Goal: Transaction & Acquisition: Purchase product/service

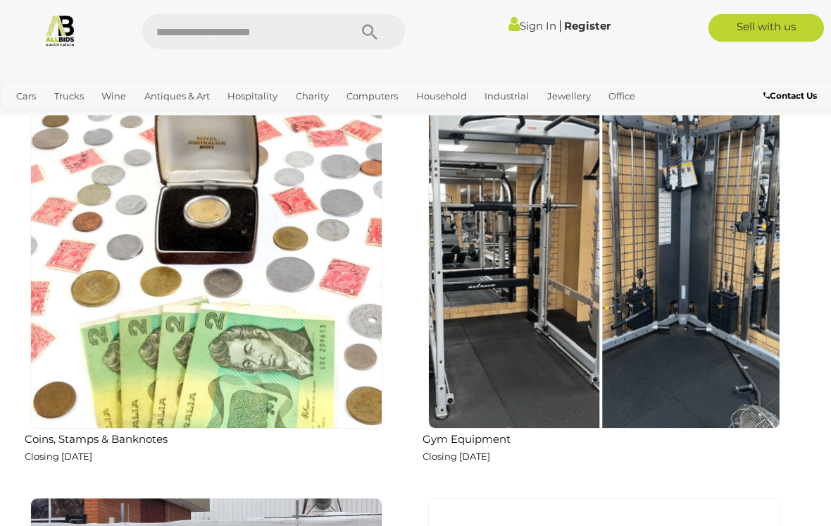
scroll to position [1287, 0]
click at [644, 302] on img at bounding box center [604, 252] width 352 height 352
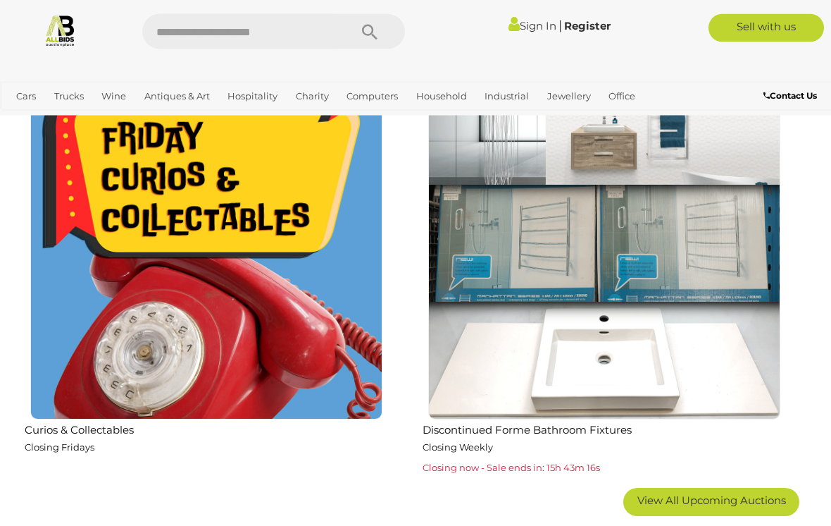
scroll to position [2139, 0]
click at [107, 414] on img at bounding box center [206, 243] width 352 height 352
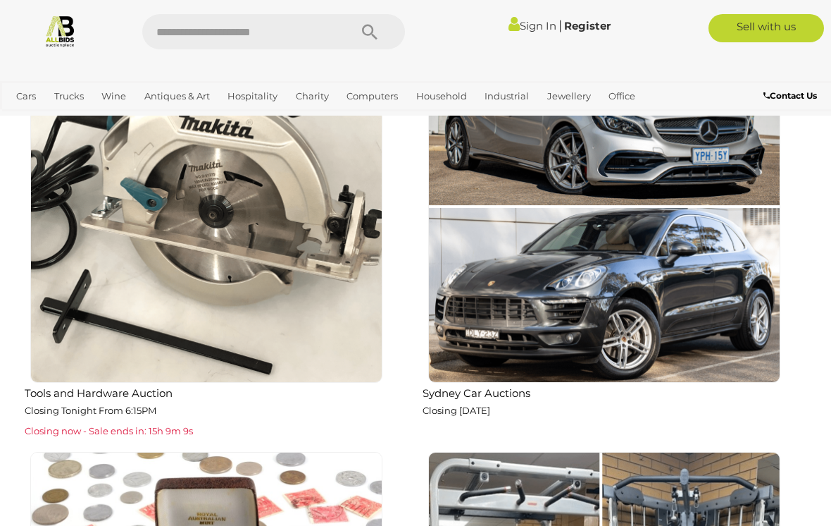
scroll to position [909, 0]
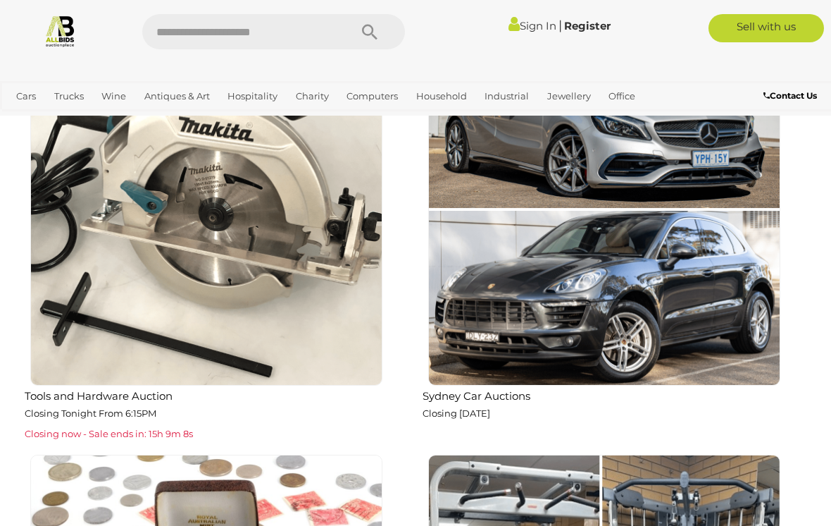
click at [175, 405] on p "Closing Tonight From 6:15PM" at bounding box center [210, 413] width 370 height 16
click at [265, 218] on img at bounding box center [206, 209] width 352 height 352
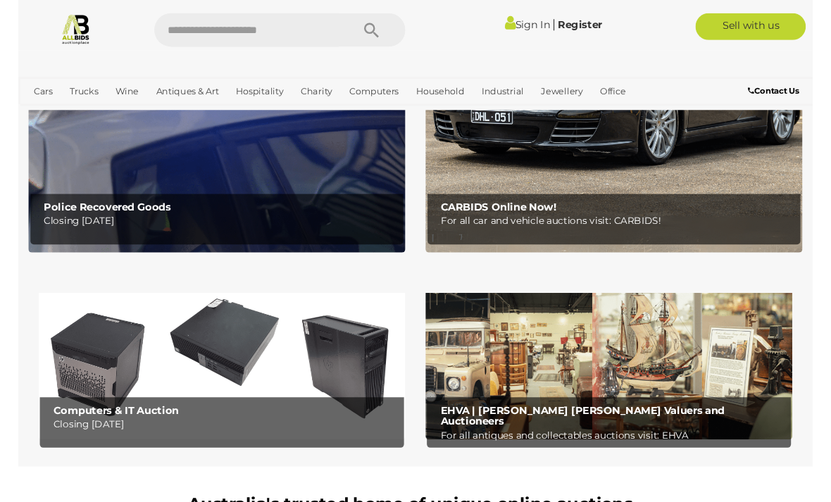
scroll to position [235, 0]
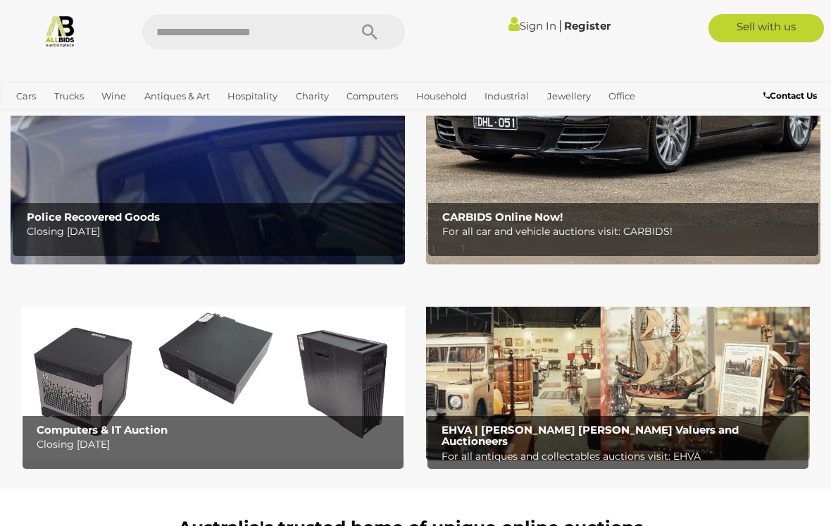
click at [664, 371] on img at bounding box center [618, 376] width 384 height 168
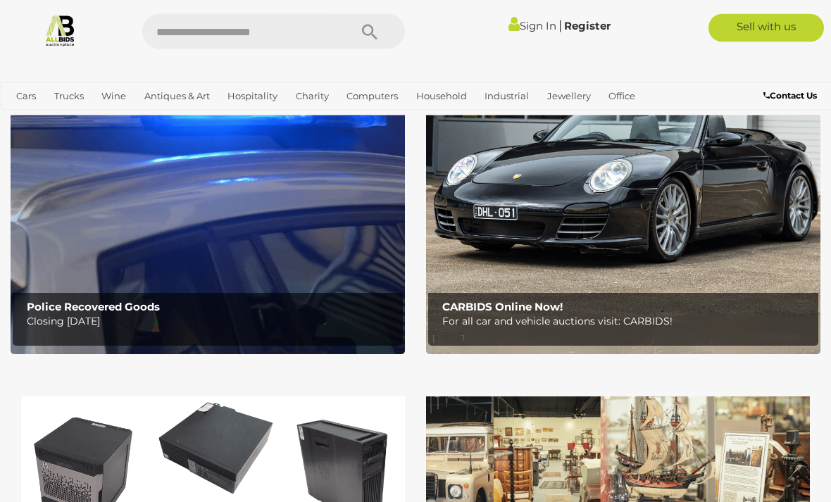
scroll to position [145, 0]
click at [138, 305] on b "Police Recovered Goods" at bounding box center [93, 306] width 133 height 13
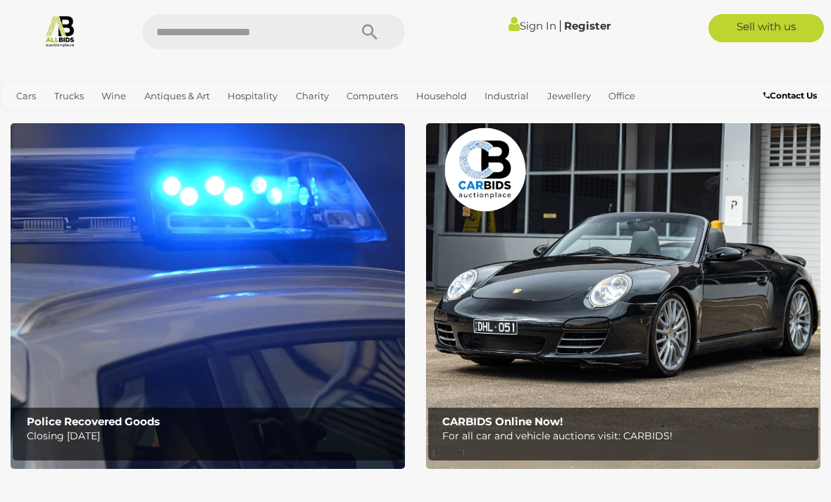
scroll to position [33, 0]
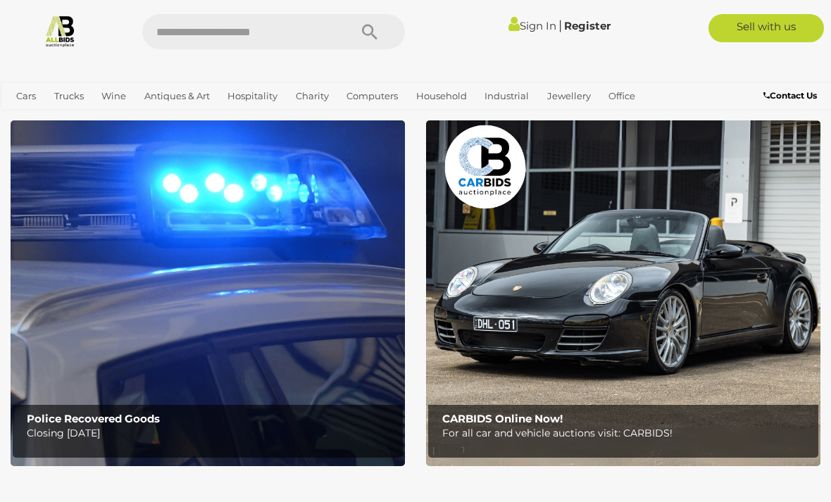
click at [664, 327] on img at bounding box center [623, 293] width 395 height 346
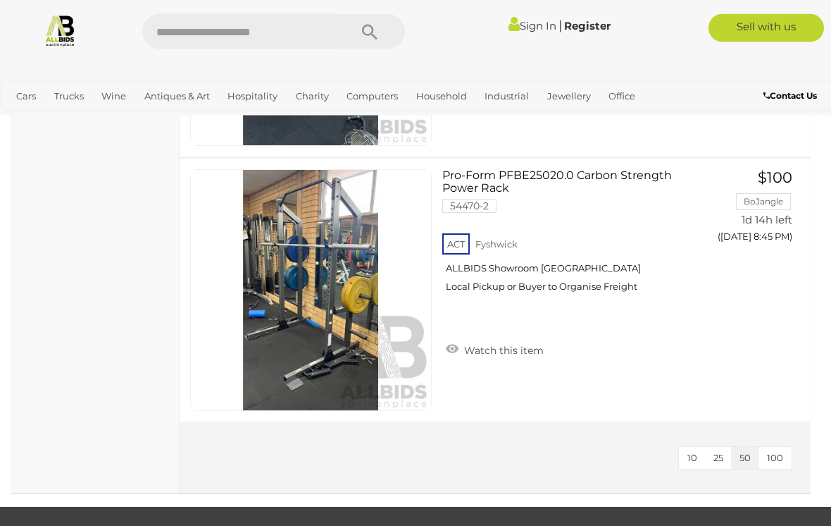
scroll to position [2058, 0]
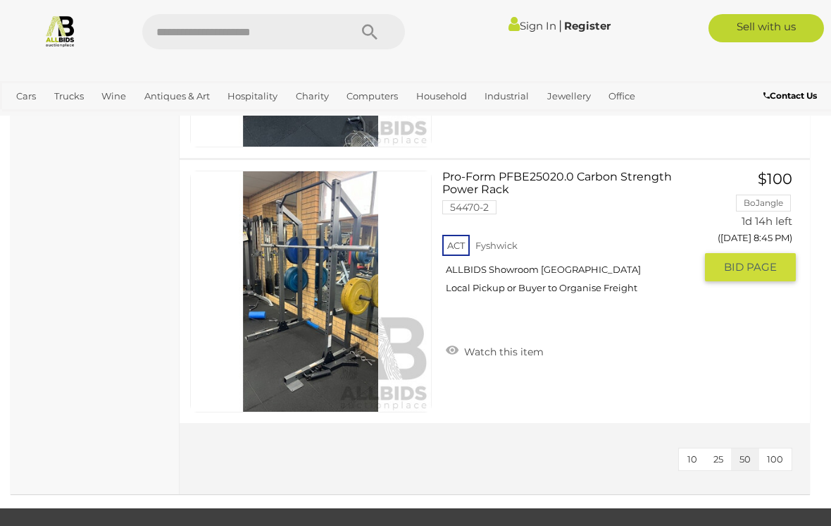
click at [338, 280] on link at bounding box center [311, 291] width 242 height 242
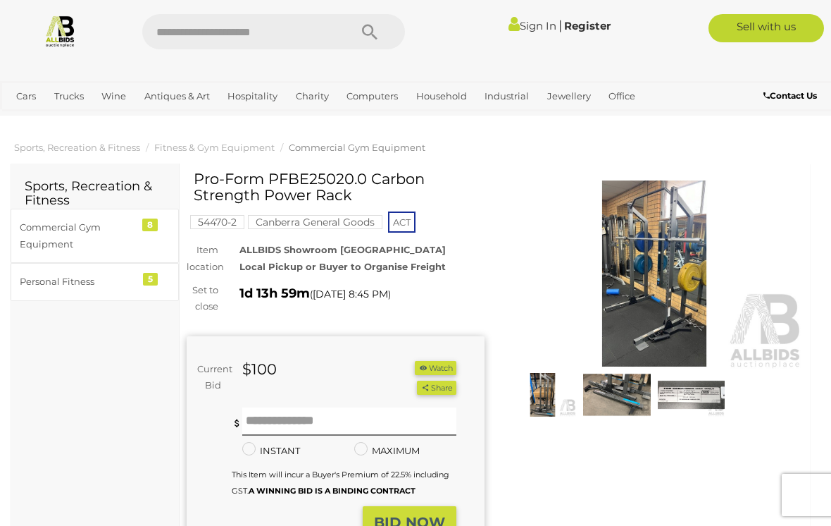
click at [695, 266] on img at bounding box center [655, 274] width 298 height 192
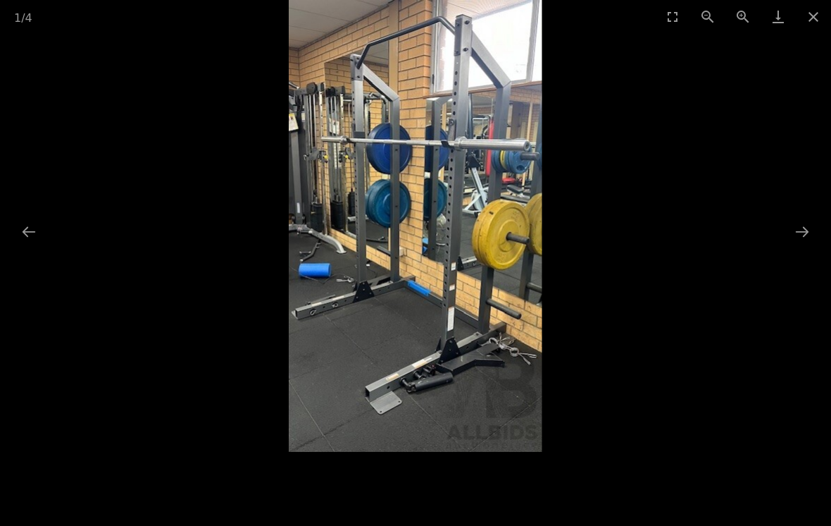
click at [825, 15] on button "Close gallery" at bounding box center [813, 16] width 35 height 33
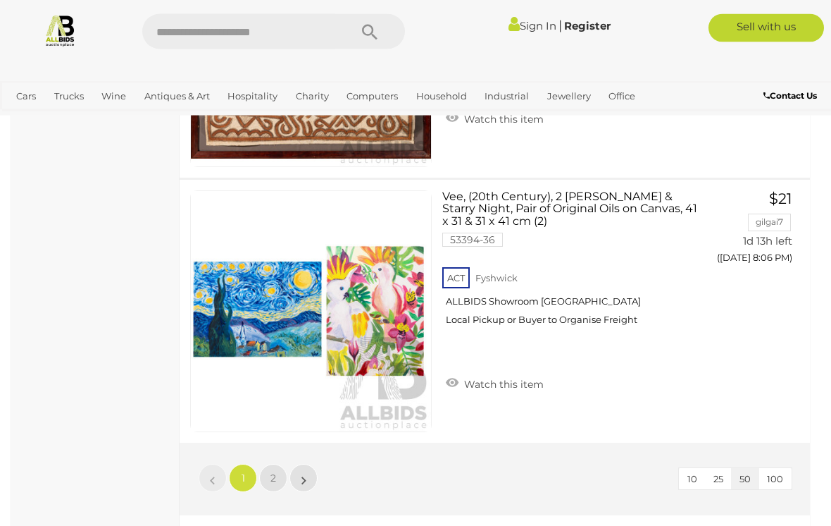
scroll to position [13013, 0]
click at [273, 478] on span "2" at bounding box center [274, 477] width 6 height 13
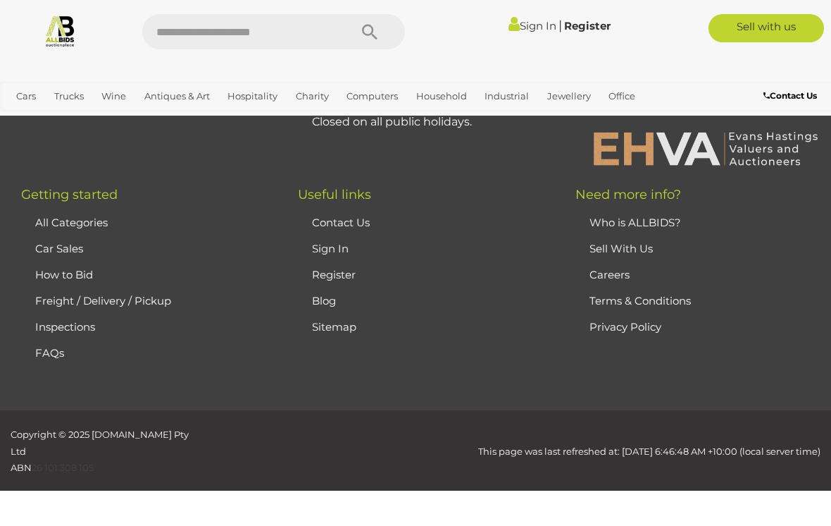
scroll to position [73, 0]
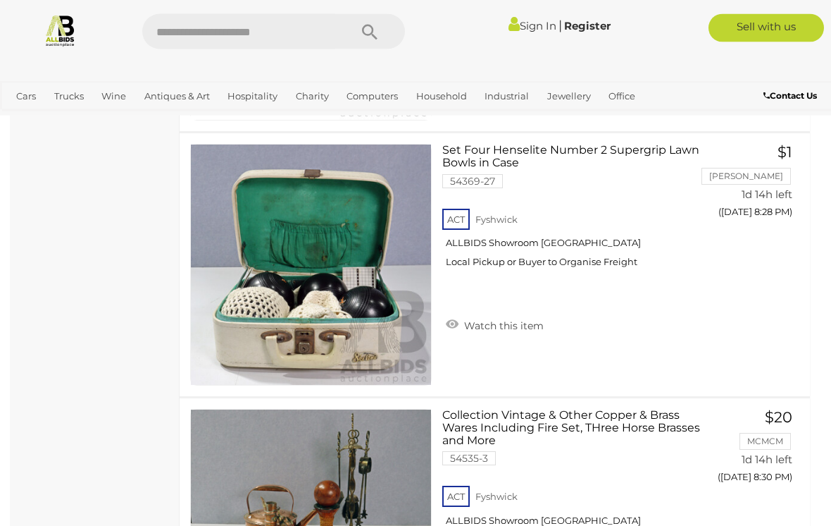
scroll to position [2733, 0]
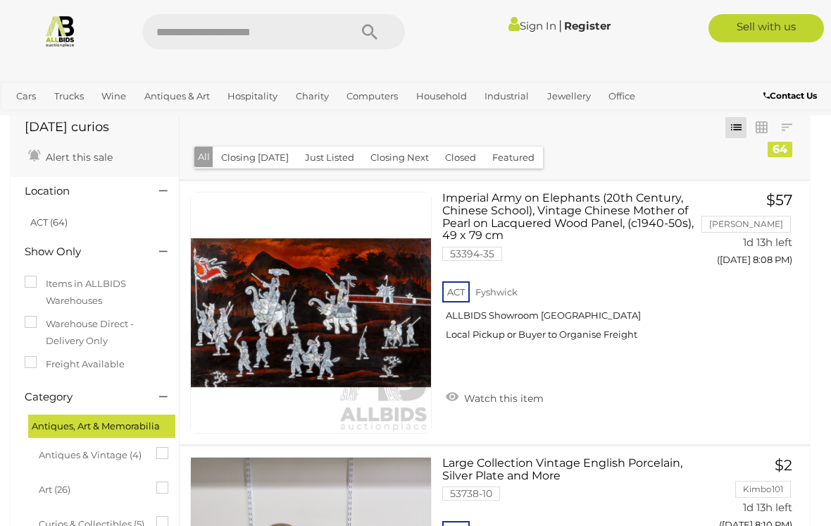
scroll to position [28, 0]
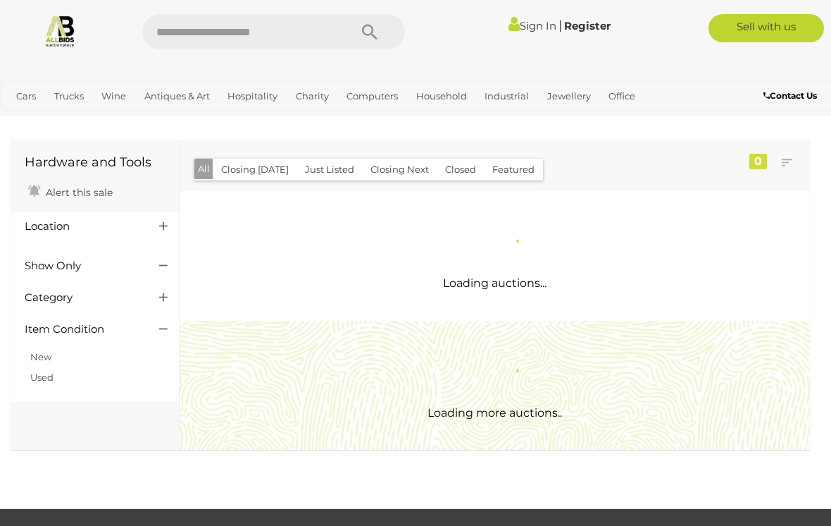
click at [262, 227] on div "Loading auctions..." at bounding box center [495, 255] width 652 height 129
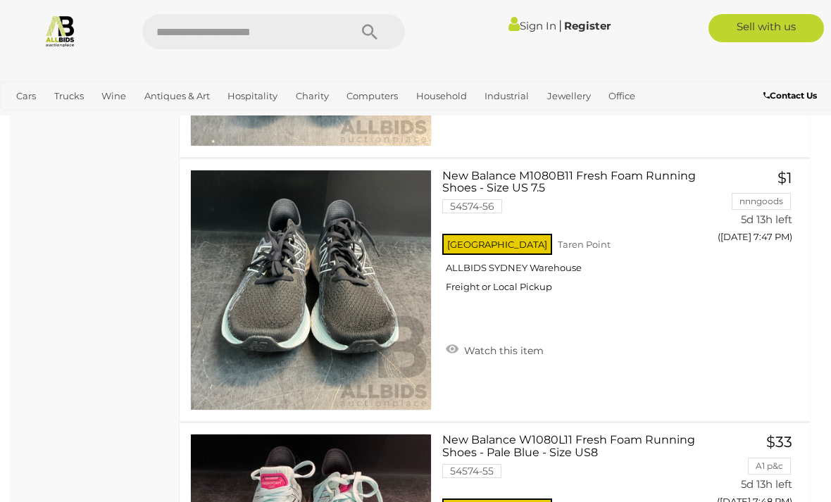
scroll to position [12665, 0]
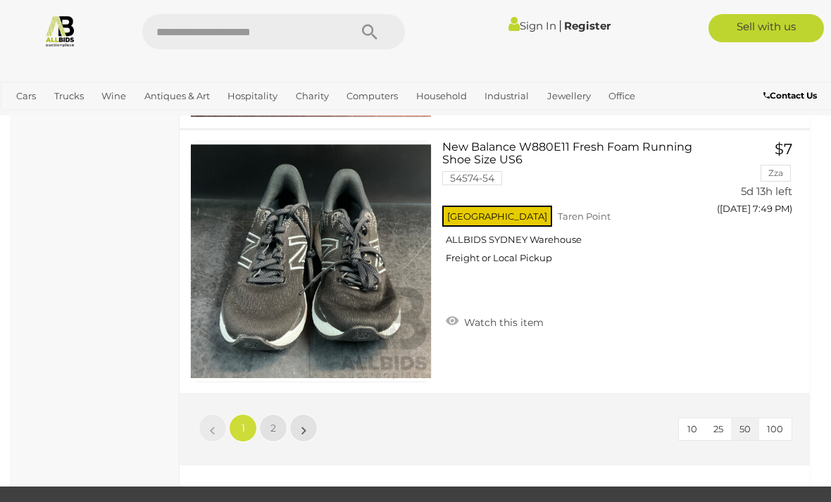
click at [274, 432] on span "2" at bounding box center [274, 428] width 6 height 13
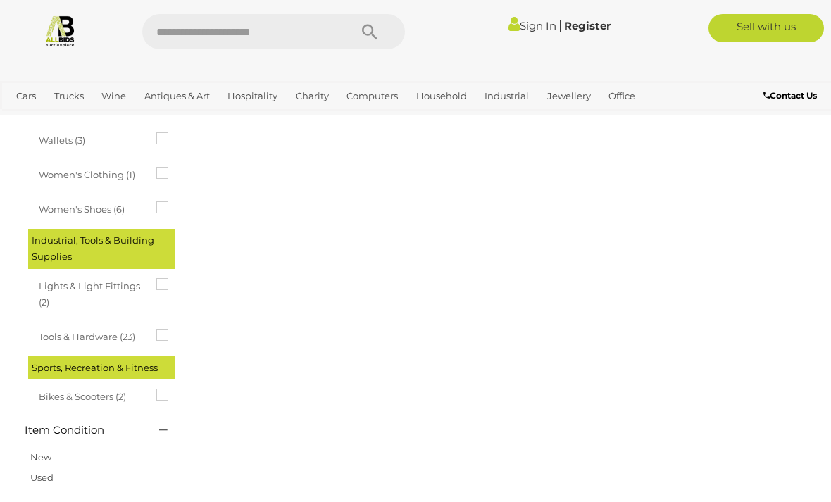
scroll to position [235, 0]
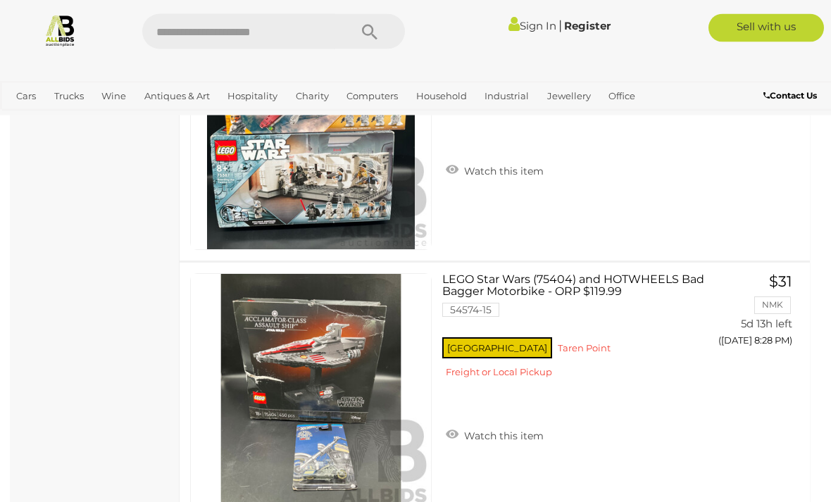
scroll to position [11767, 0]
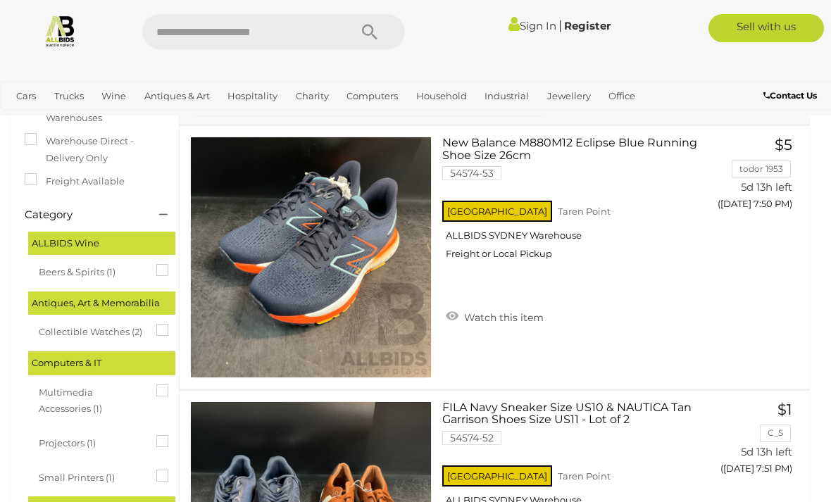
scroll to position [251, 0]
